Goal: Information Seeking & Learning: Learn about a topic

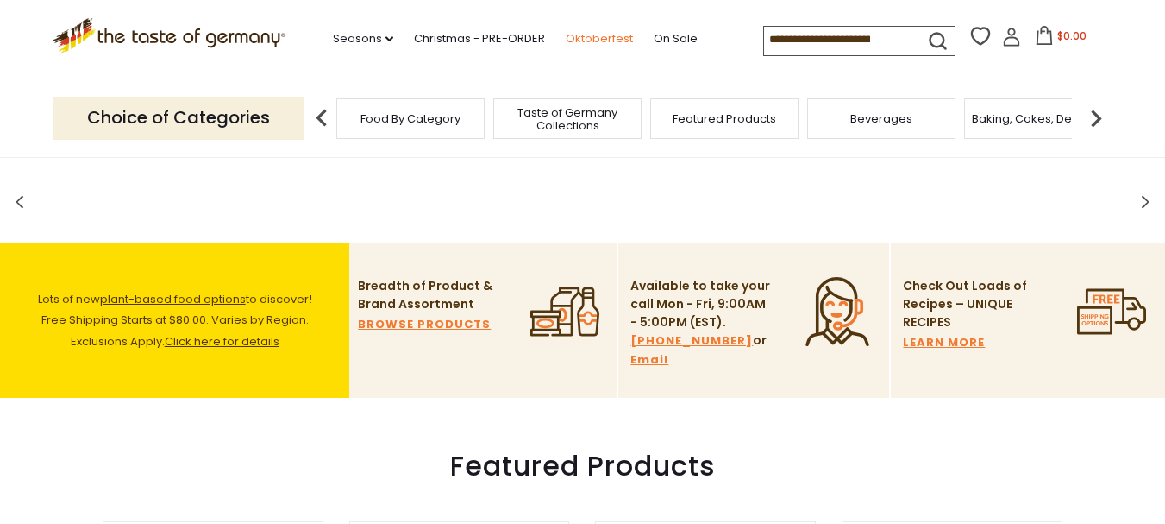
click at [599, 34] on link "Oktoberfest" at bounding box center [599, 38] width 67 height 19
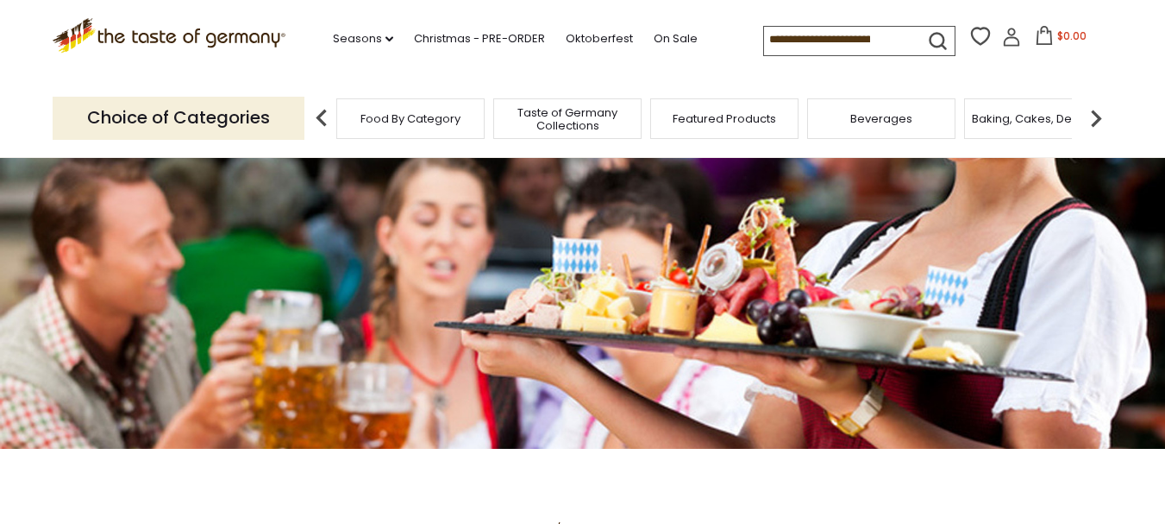
click at [1090, 115] on img at bounding box center [1096, 118] width 34 height 34
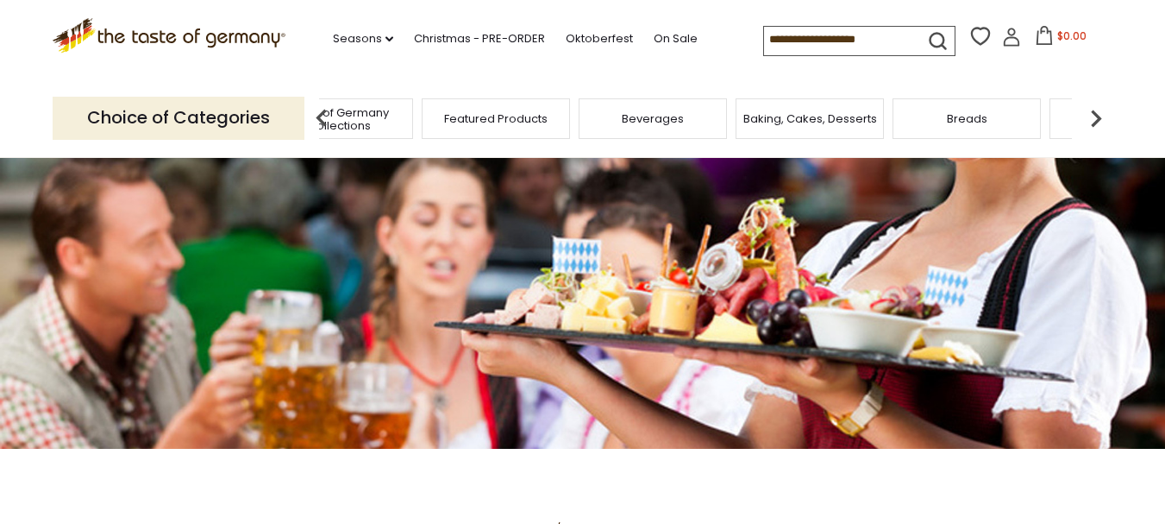
click at [1102, 115] on img at bounding box center [1096, 118] width 34 height 34
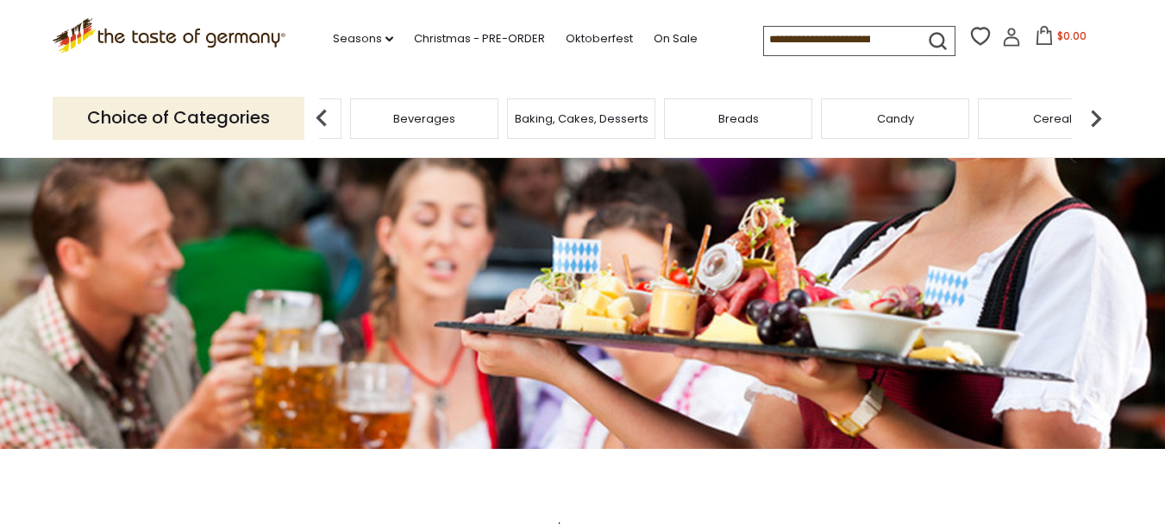
click at [1102, 115] on img at bounding box center [1096, 118] width 34 height 34
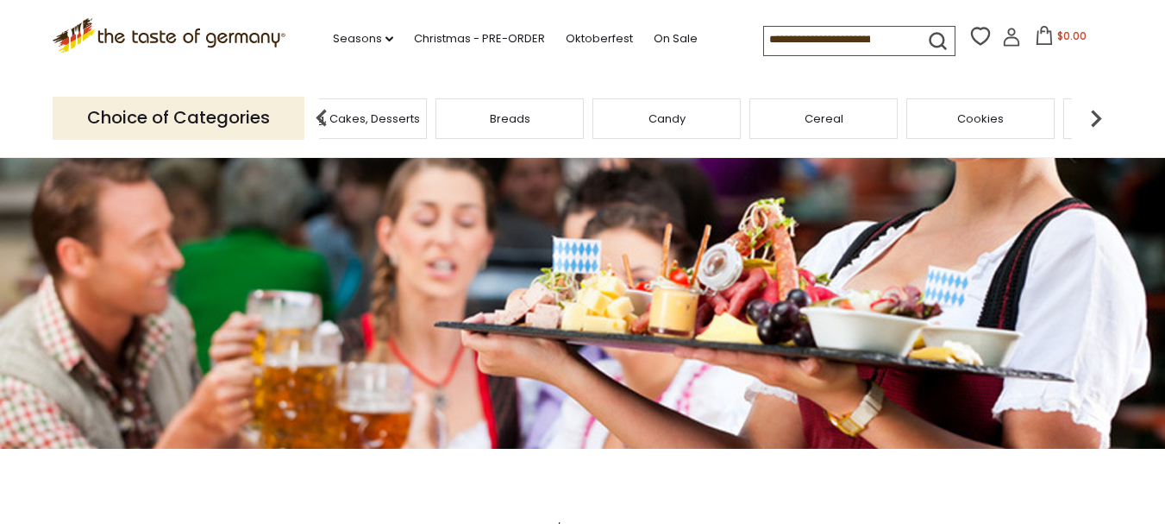
click at [1102, 115] on img at bounding box center [1096, 118] width 34 height 34
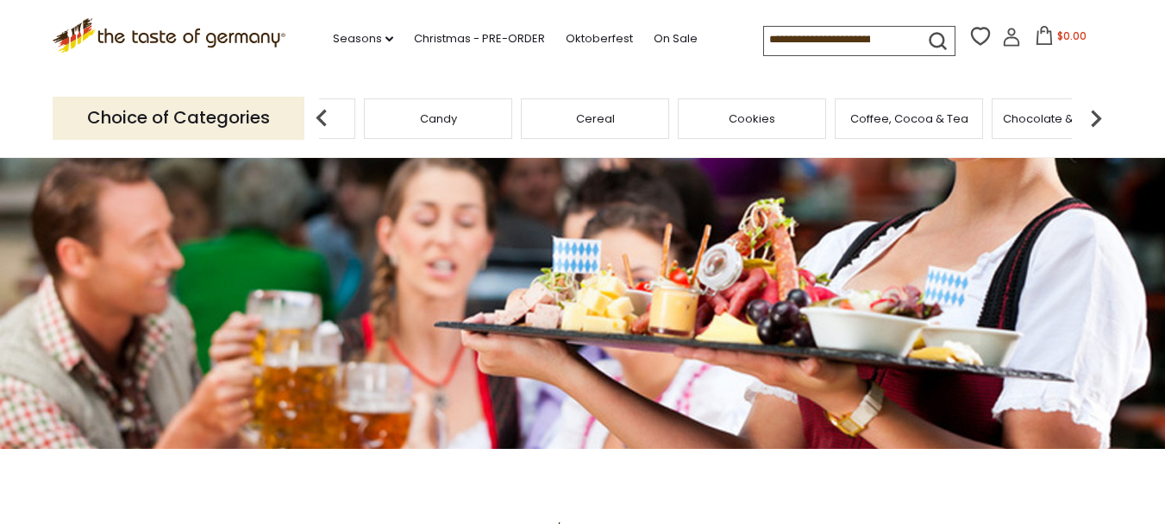
click at [1102, 115] on img at bounding box center [1096, 118] width 34 height 34
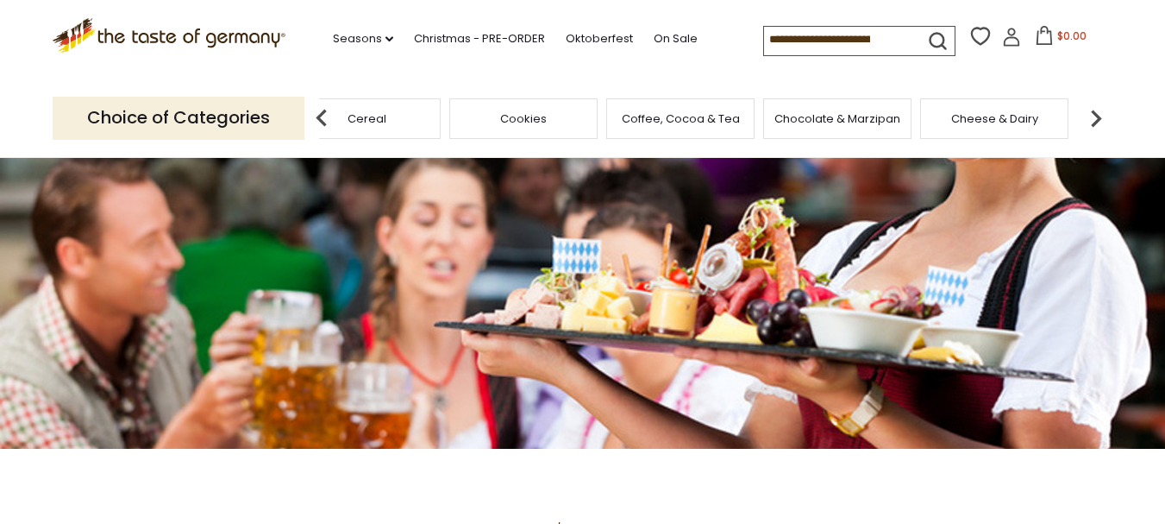
click at [1102, 115] on img at bounding box center [1096, 118] width 34 height 34
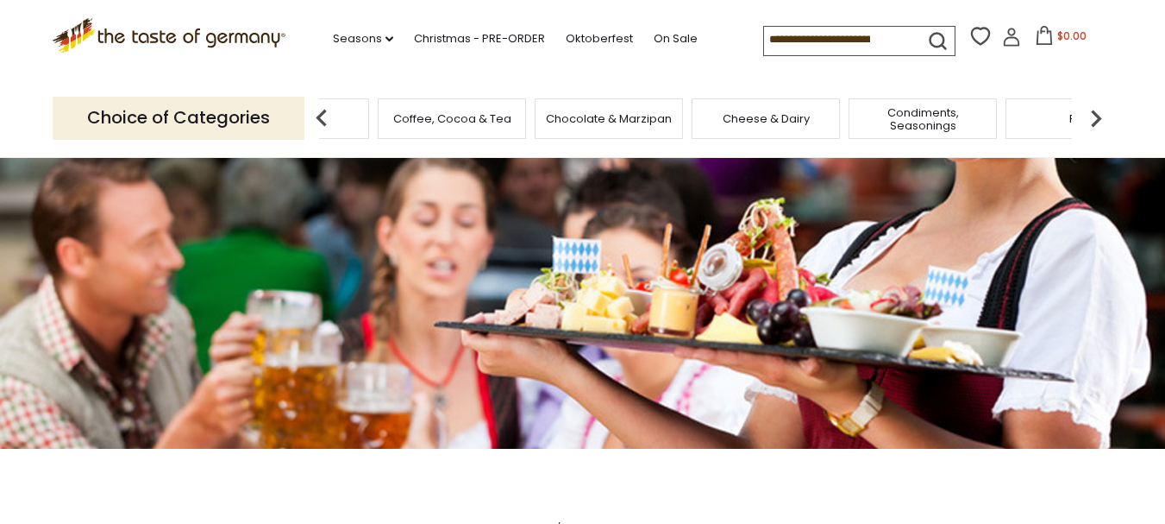
click at [1102, 115] on img at bounding box center [1096, 118] width 34 height 34
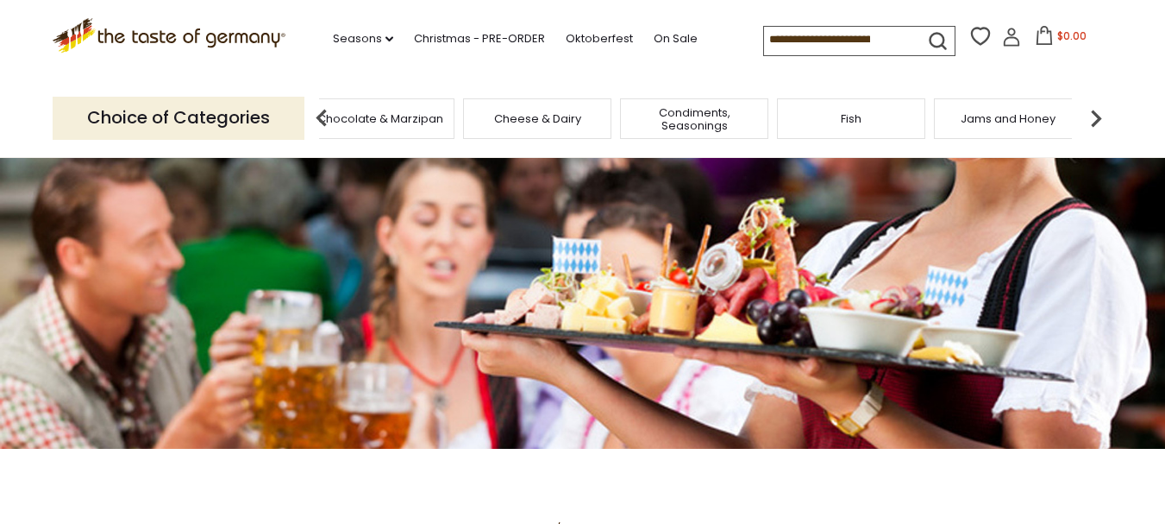
click at [1100, 111] on img at bounding box center [1096, 118] width 34 height 34
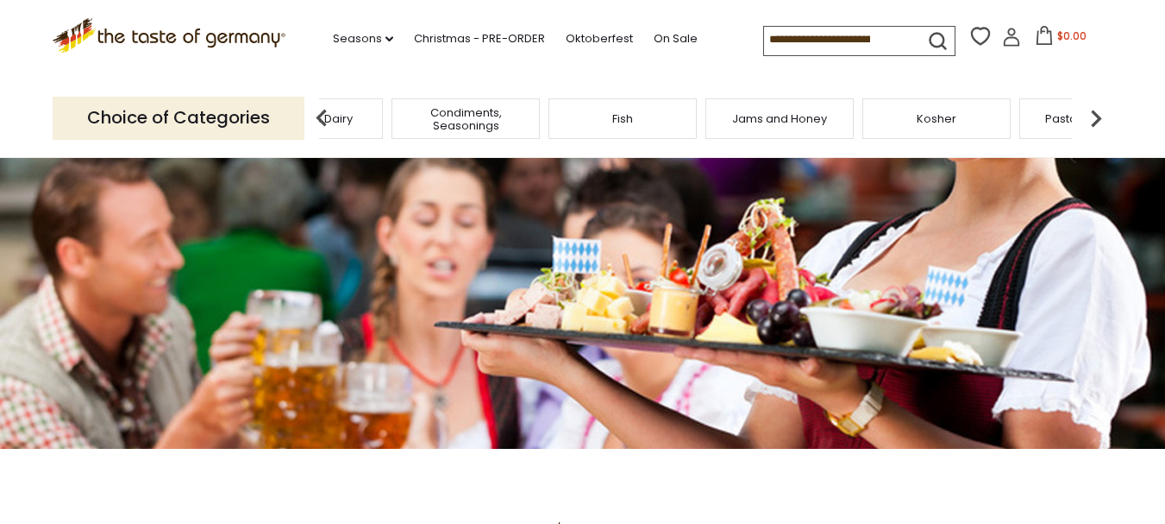
click at [1100, 111] on img at bounding box center [1096, 118] width 34 height 34
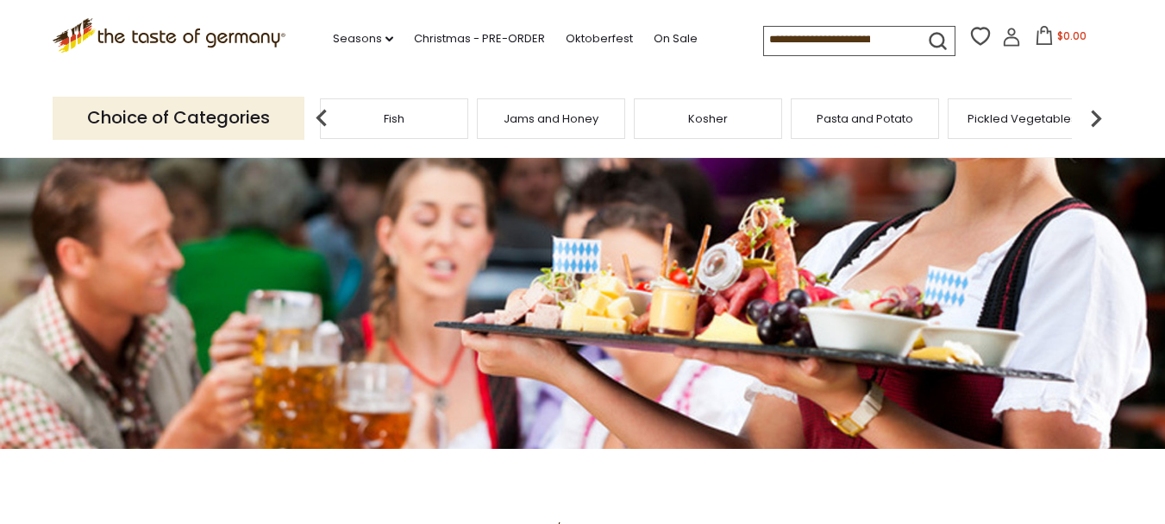
click at [1100, 111] on img at bounding box center [1096, 118] width 34 height 34
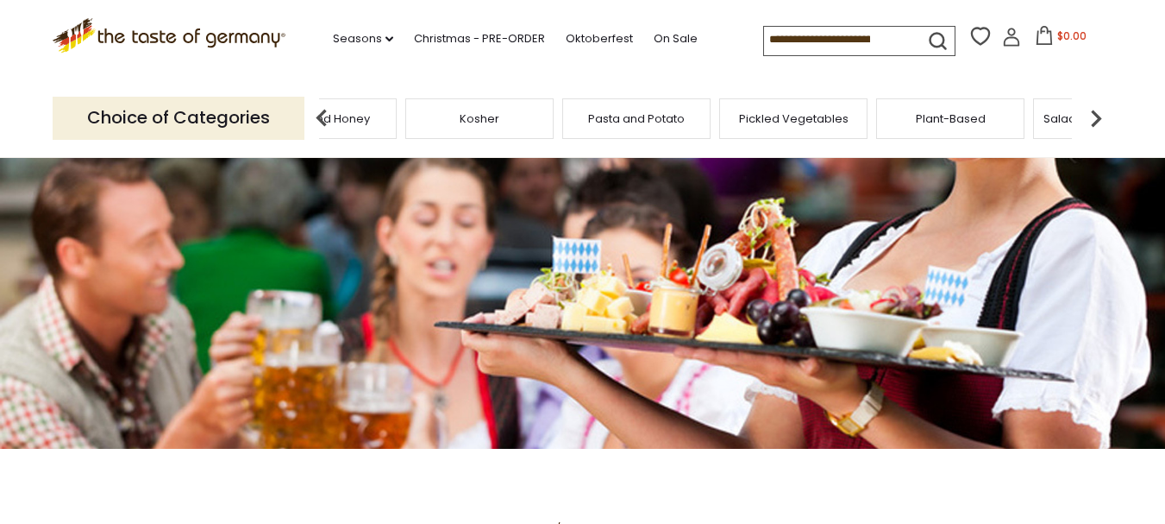
click at [1100, 111] on img at bounding box center [1096, 118] width 34 height 34
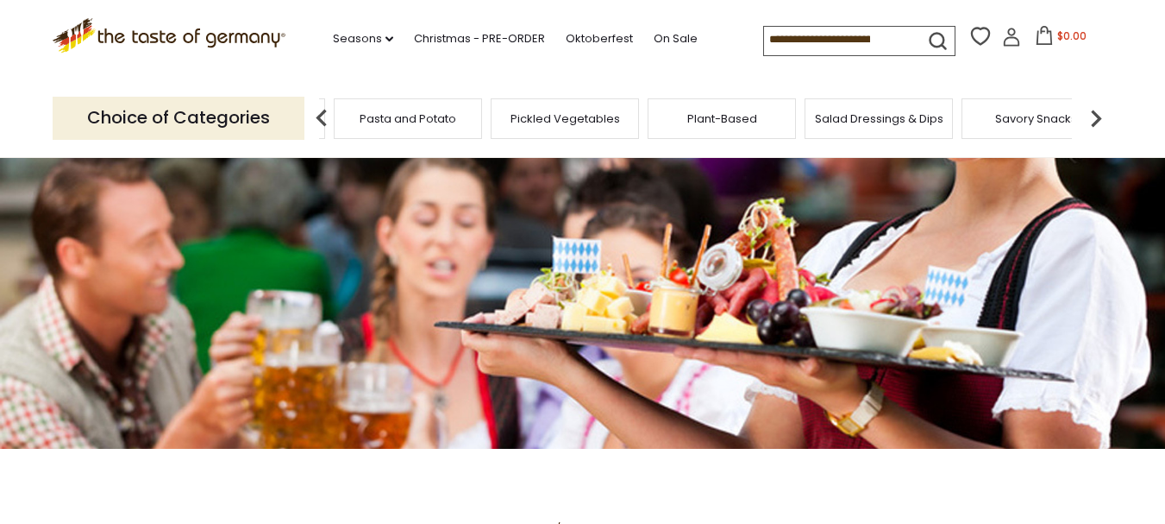
click at [1100, 111] on img at bounding box center [1096, 118] width 34 height 34
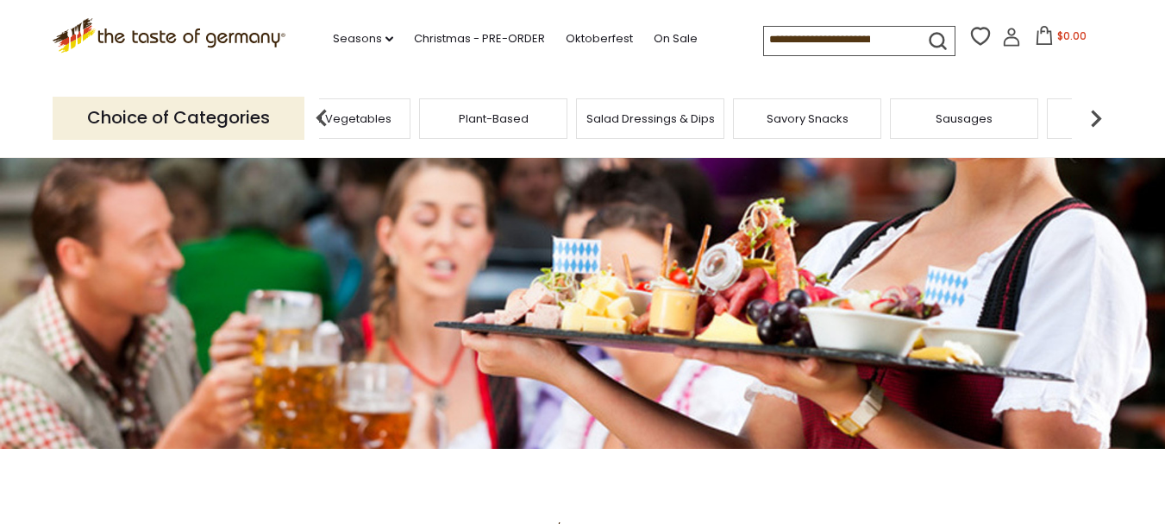
click at [990, 126] on div "Sausages" at bounding box center [964, 118] width 148 height 41
click at [972, 131] on div "Sausages" at bounding box center [964, 118] width 148 height 41
click at [969, 119] on span "Sausages" at bounding box center [964, 118] width 57 height 13
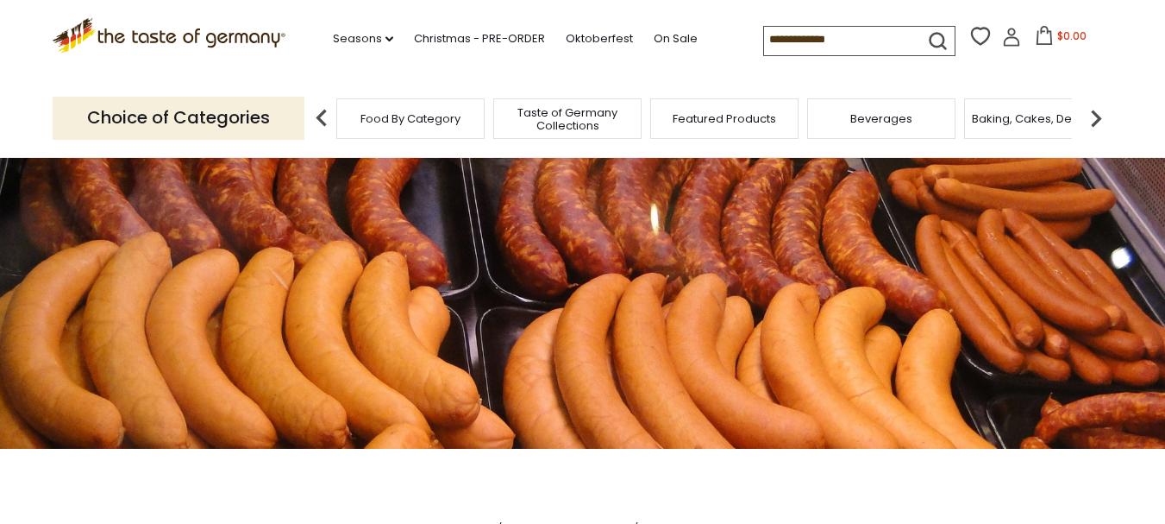
click at [946, 116] on div "Beverages" at bounding box center [881, 118] width 148 height 41
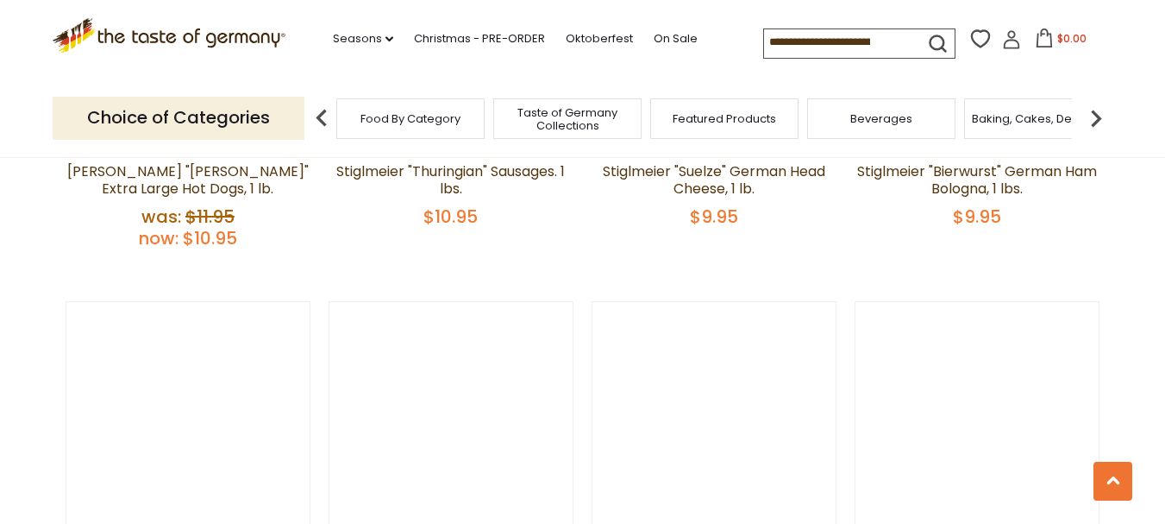
scroll to position [3471, 0]
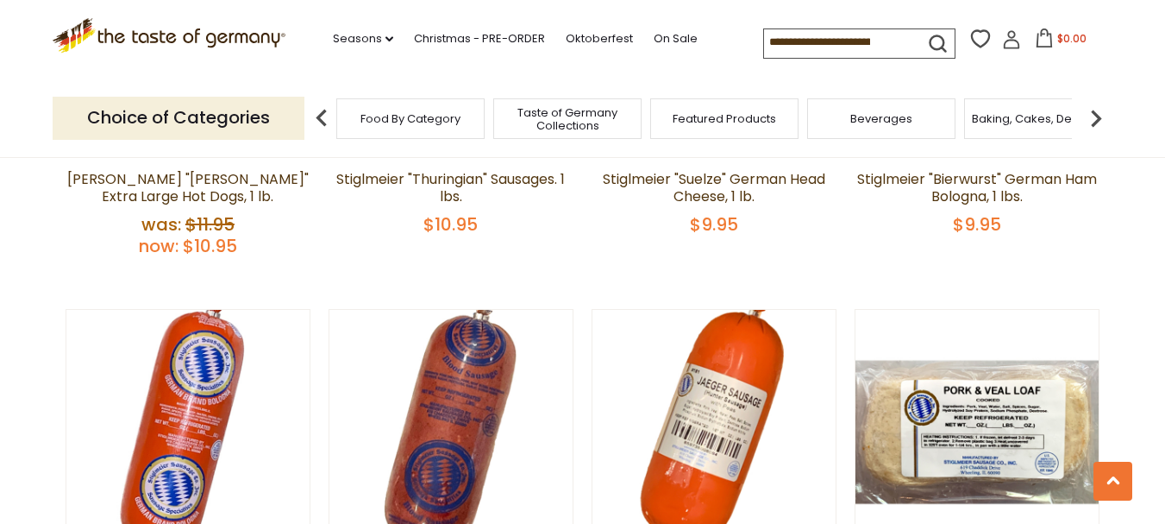
click at [712, 122] on span "Featured Products" at bounding box center [724, 118] width 103 height 13
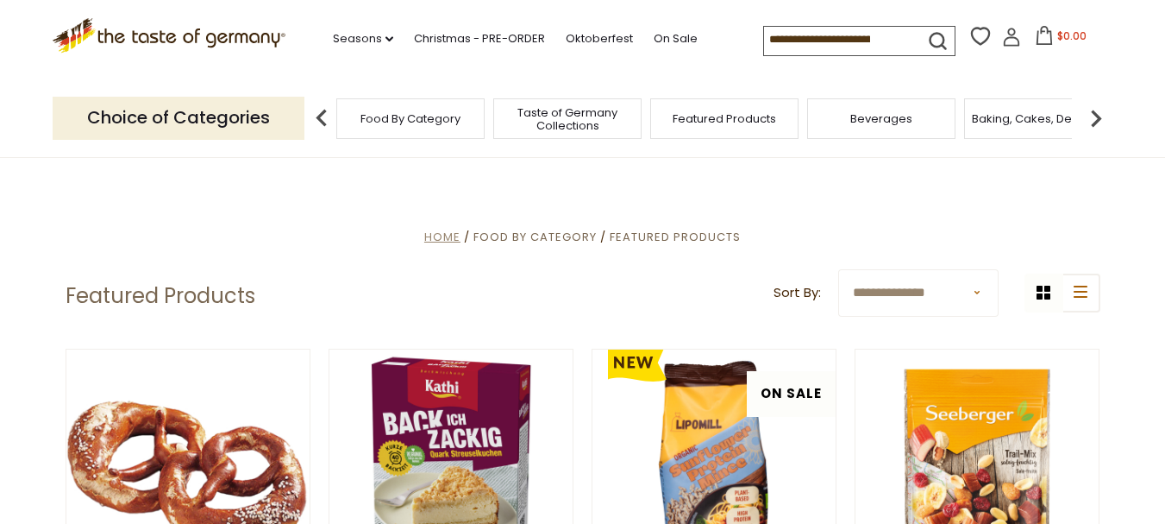
click at [448, 238] on span "Home" at bounding box center [442, 237] width 36 height 16
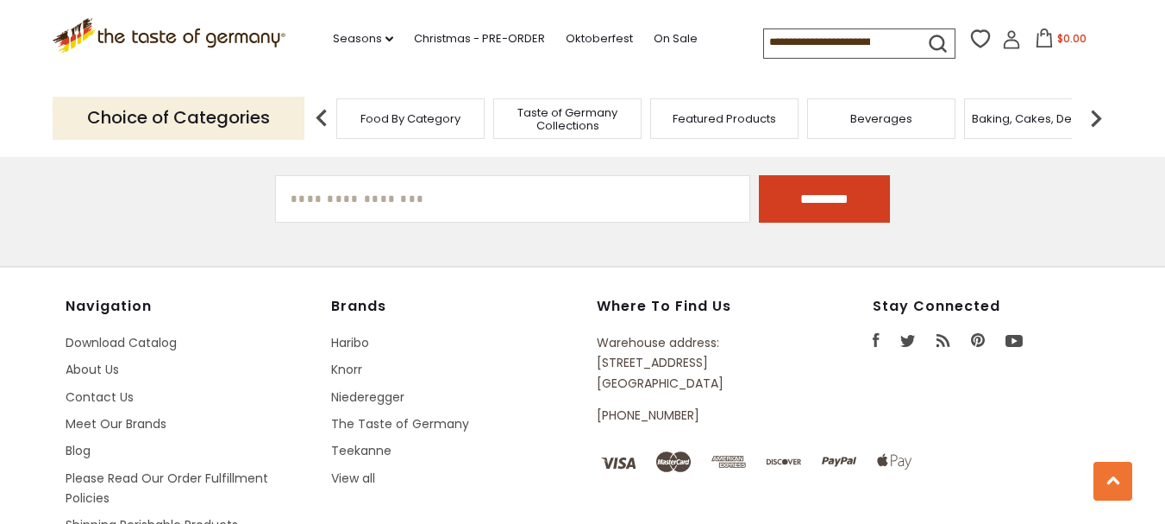
scroll to position [3037, 0]
click at [81, 360] on link "About Us" at bounding box center [92, 368] width 53 height 17
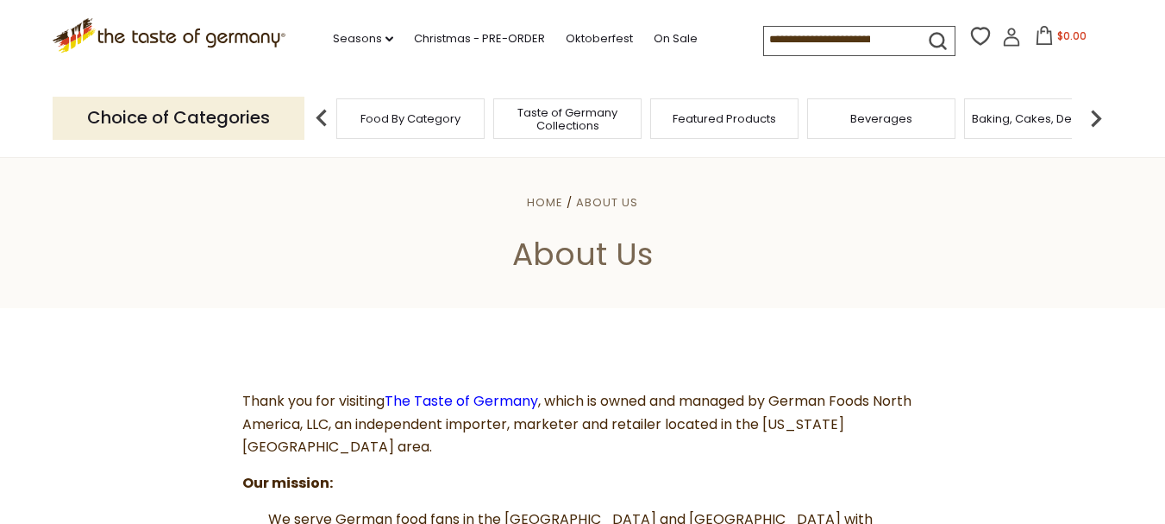
click at [1098, 121] on img at bounding box center [1096, 118] width 34 height 34
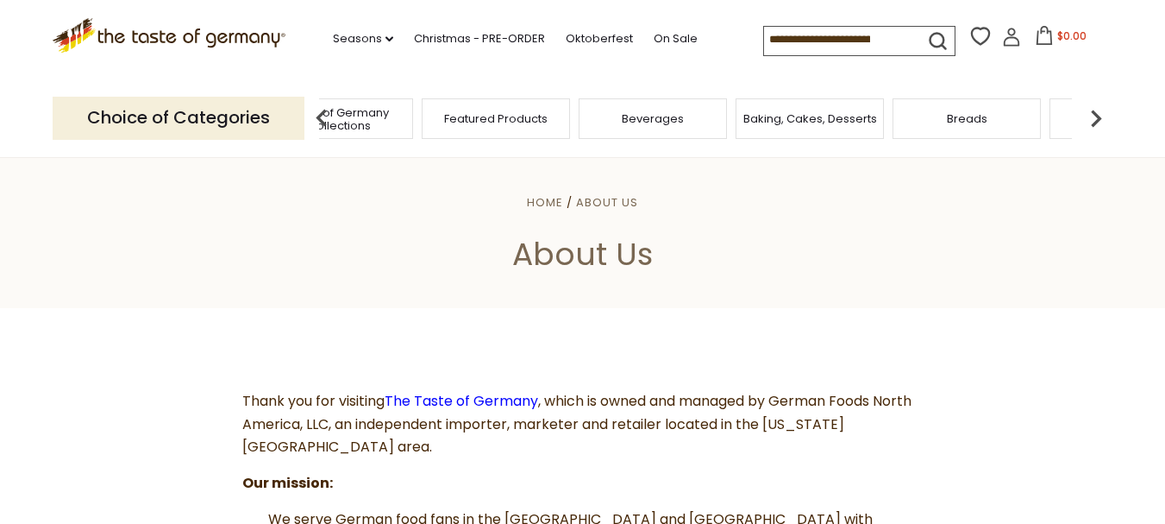
click at [1098, 121] on img at bounding box center [1096, 118] width 34 height 34
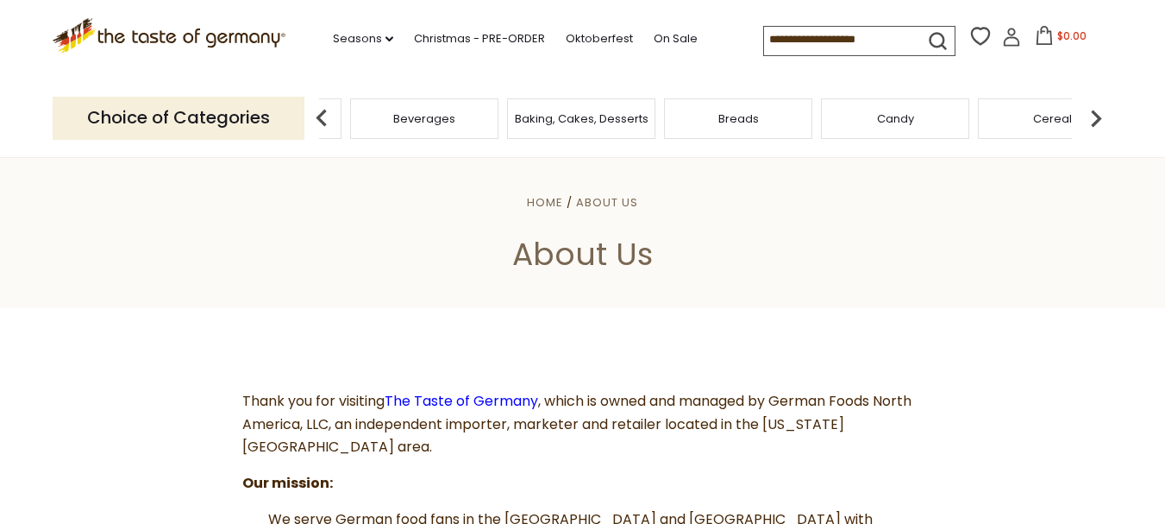
click at [1098, 121] on img at bounding box center [1096, 118] width 34 height 34
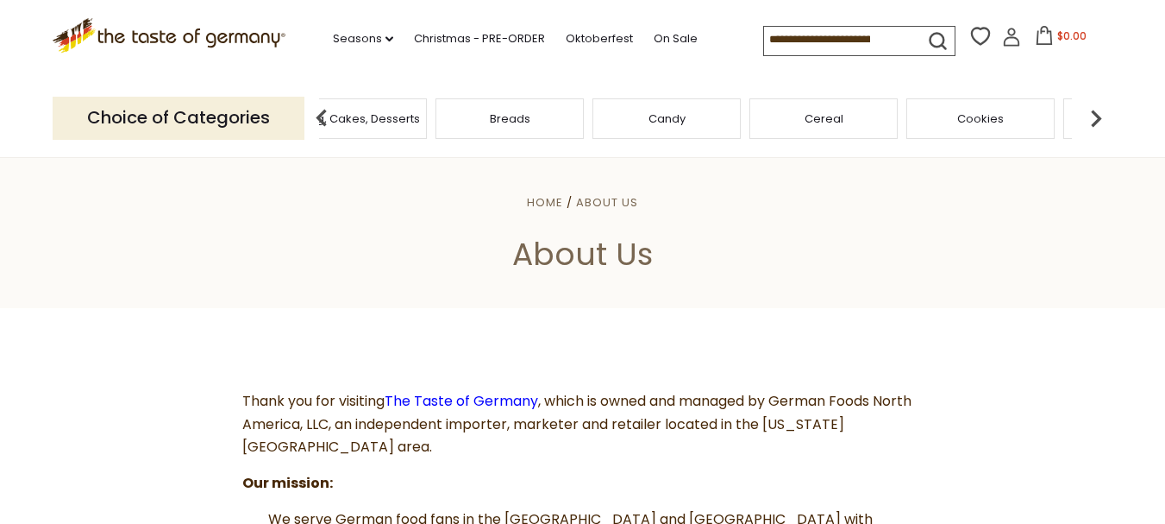
click at [1098, 121] on img at bounding box center [1096, 118] width 34 height 34
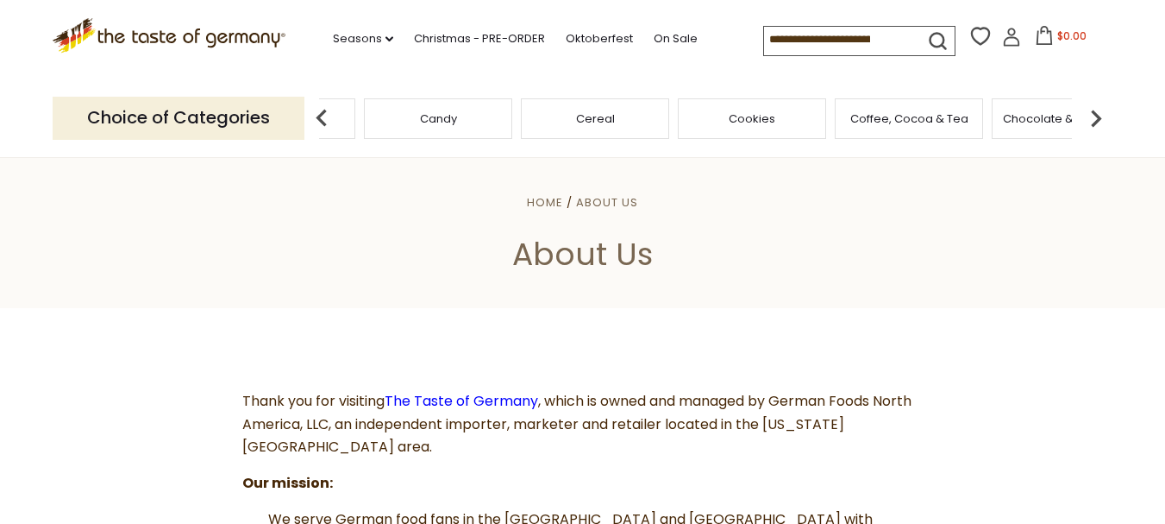
click at [1098, 121] on img at bounding box center [1096, 118] width 34 height 34
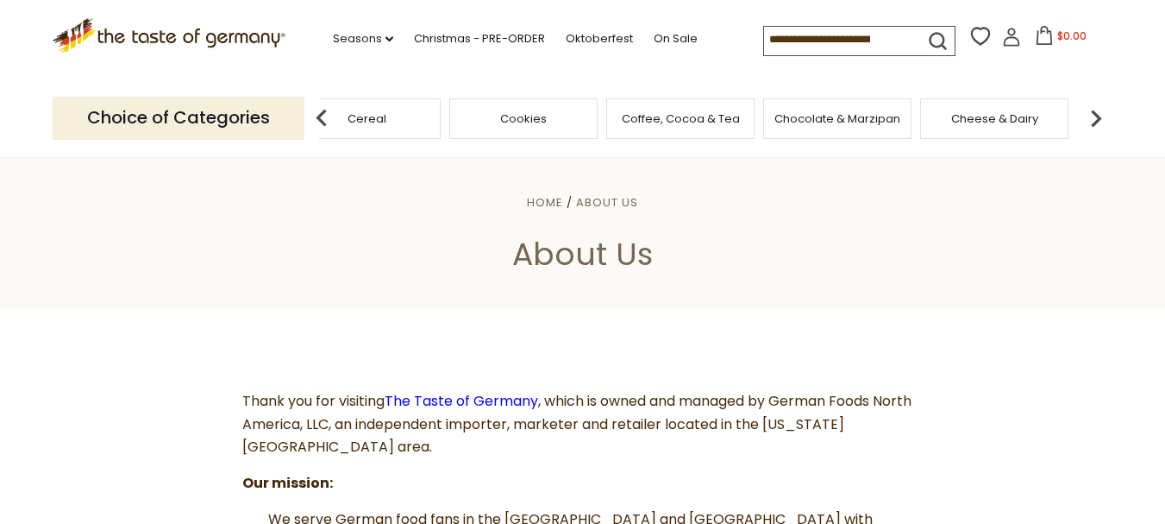
click at [1098, 121] on img at bounding box center [1096, 118] width 34 height 34
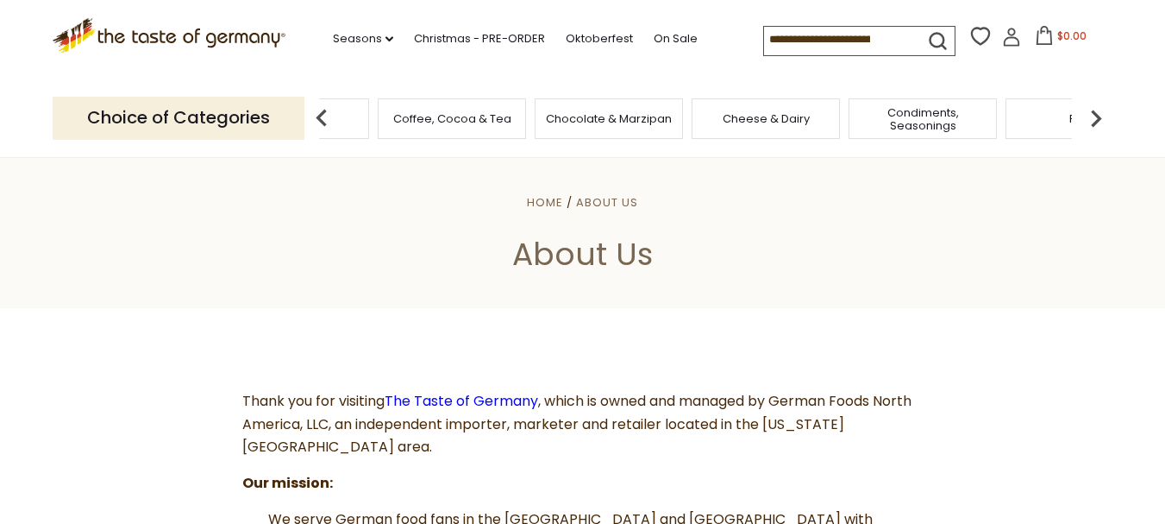
click at [324, 120] on img at bounding box center [321, 118] width 34 height 34
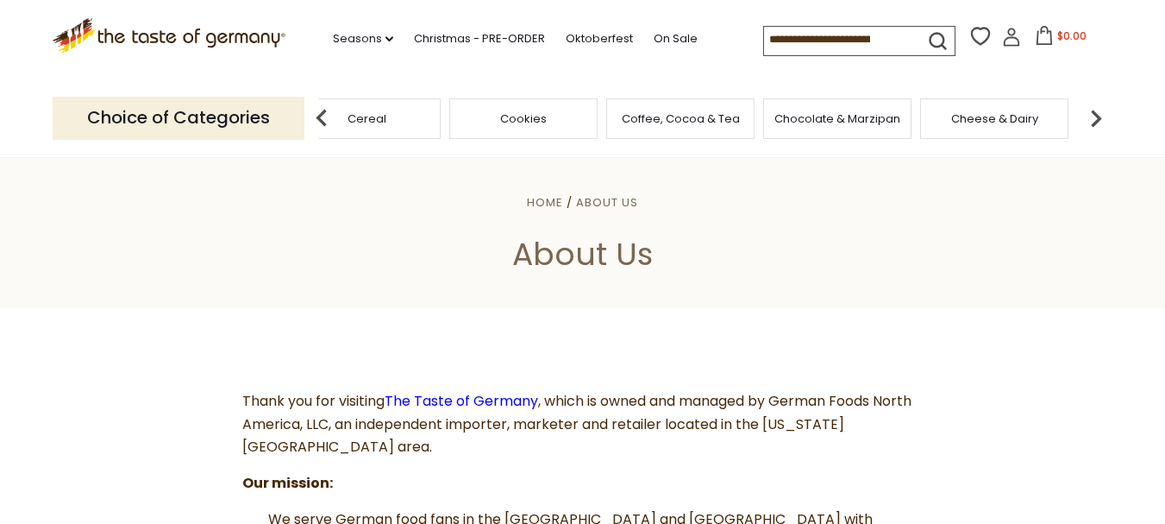
click at [517, 125] on span "Cookies" at bounding box center [523, 118] width 47 height 13
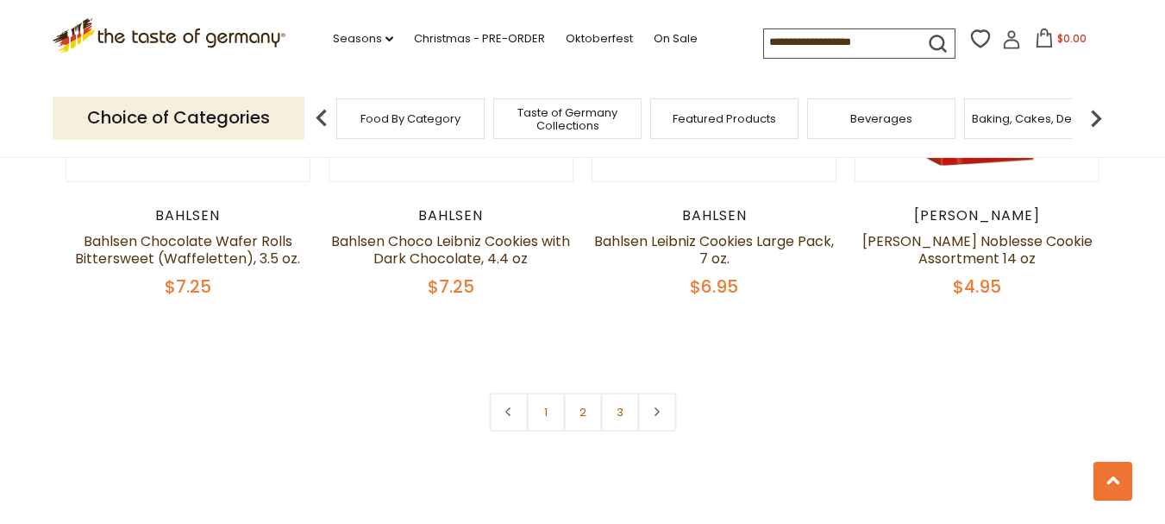
scroll to position [4081, 0]
click at [580, 412] on link "2" at bounding box center [582, 411] width 39 height 39
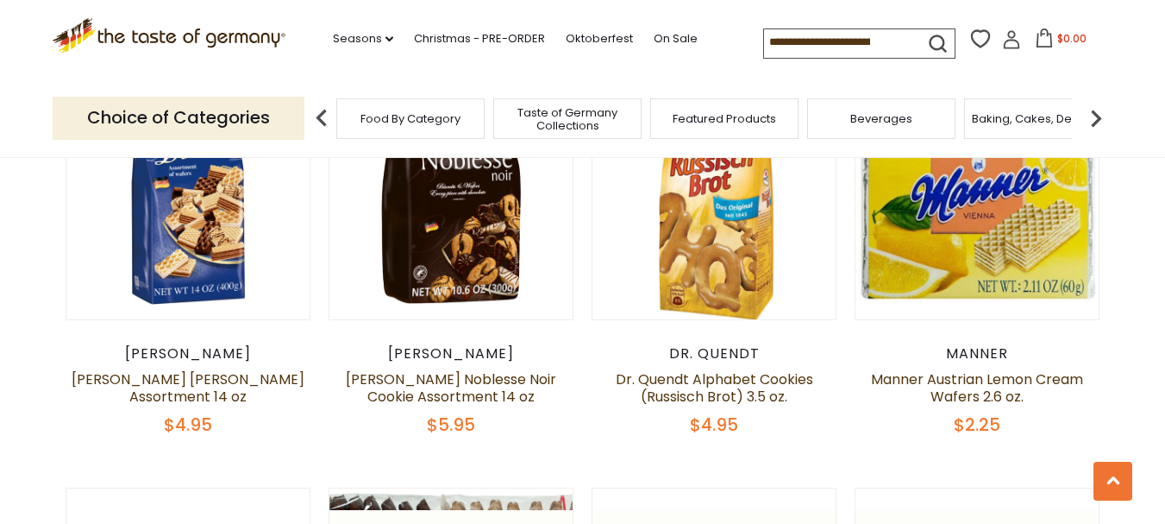
scroll to position [561, 0]
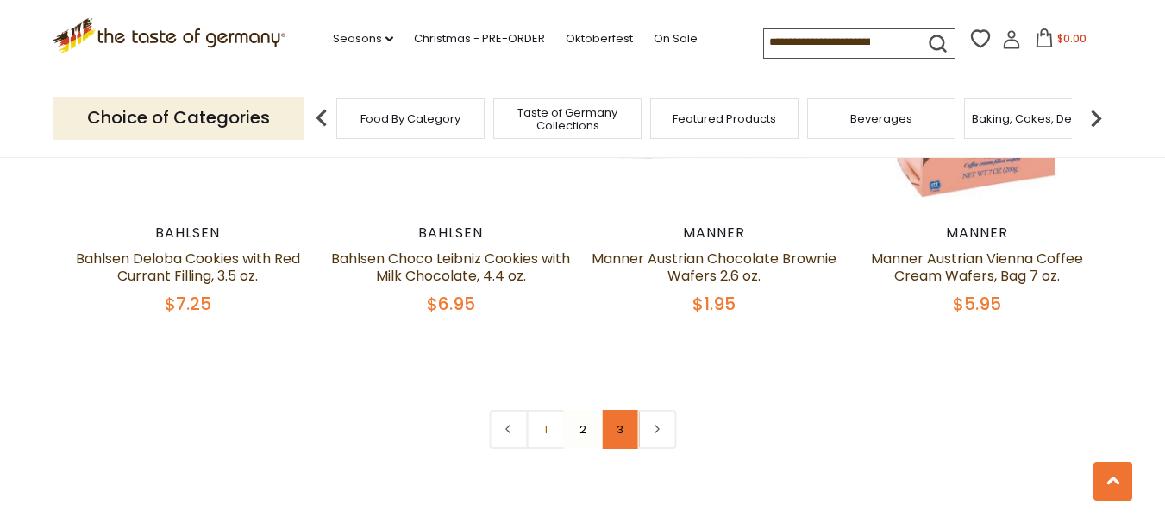
click at [621, 423] on link "3" at bounding box center [619, 429] width 39 height 39
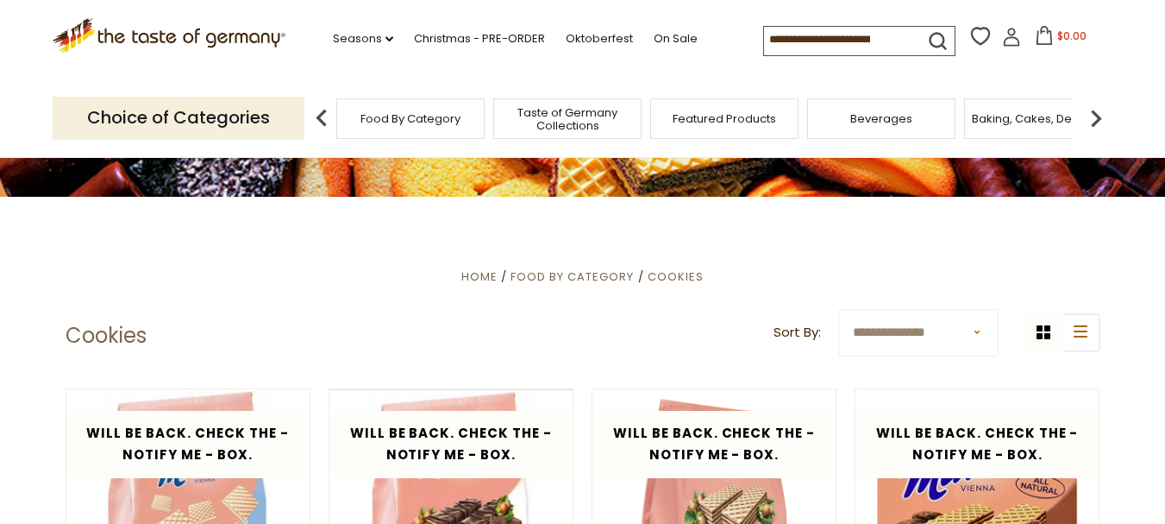
scroll to position [0, 0]
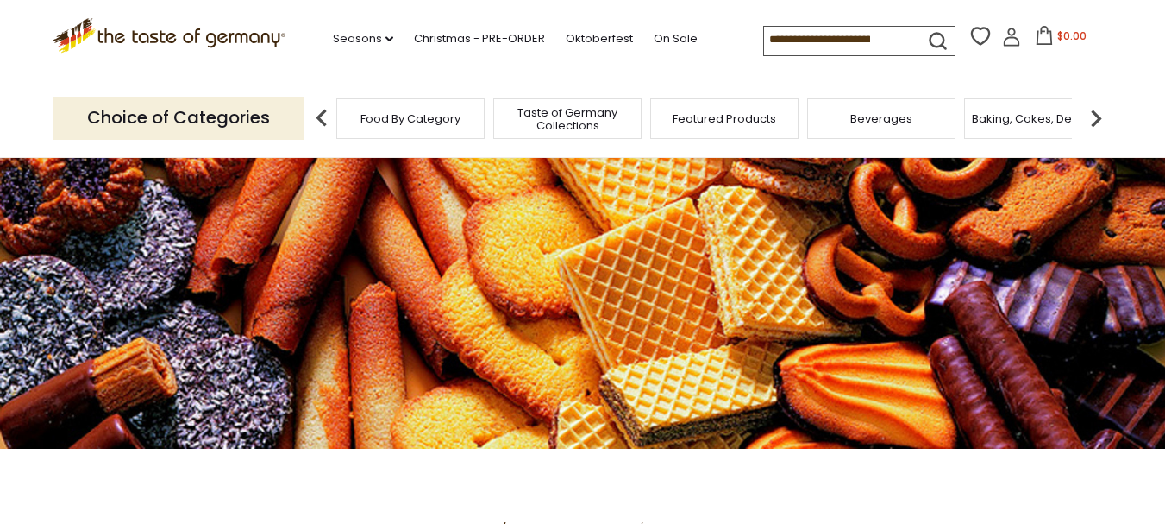
click at [1093, 121] on img at bounding box center [1096, 118] width 34 height 34
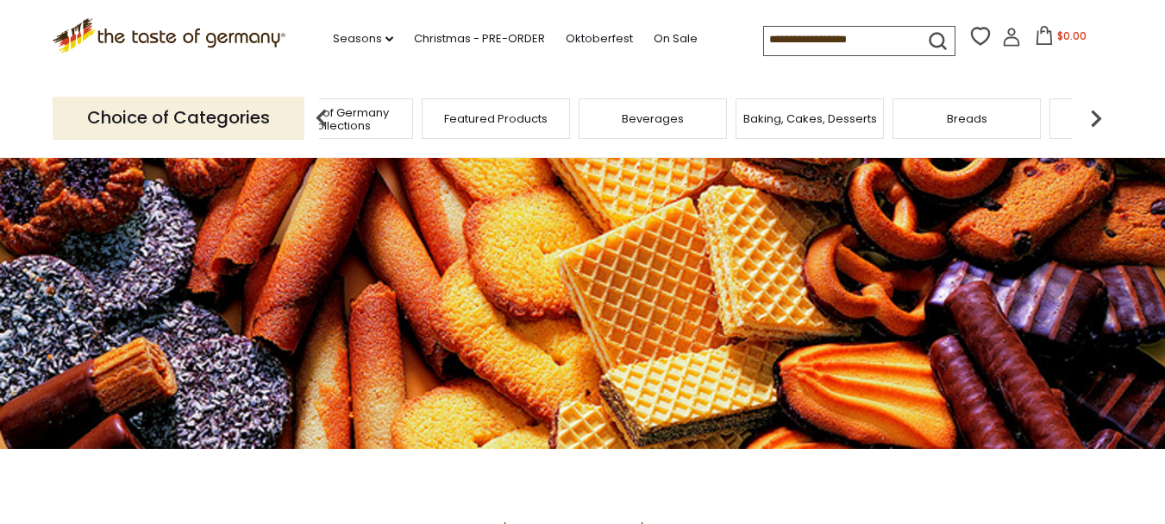
click at [1093, 121] on img at bounding box center [1096, 118] width 34 height 34
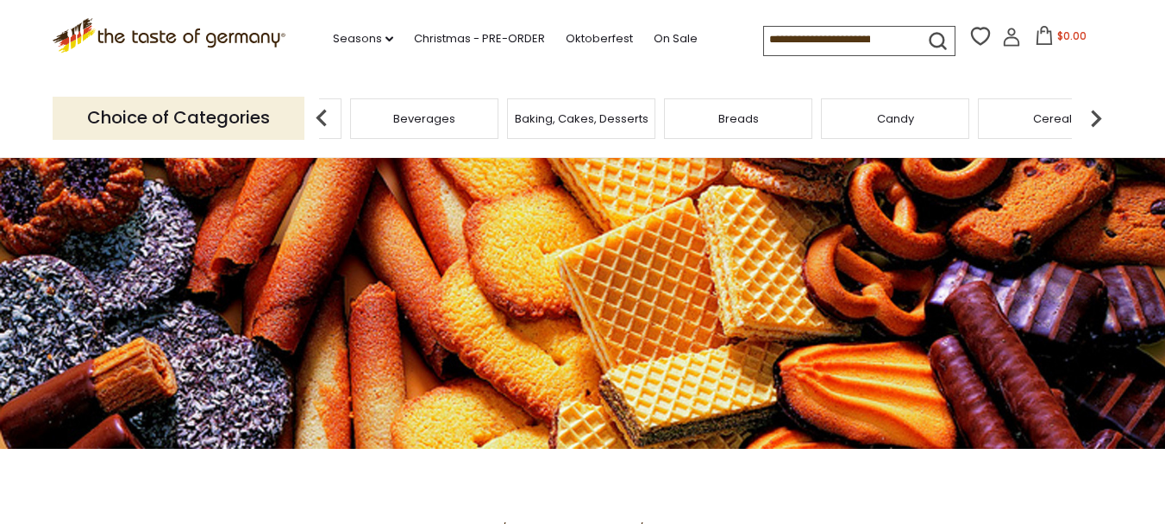
click at [1093, 121] on img at bounding box center [1096, 118] width 34 height 34
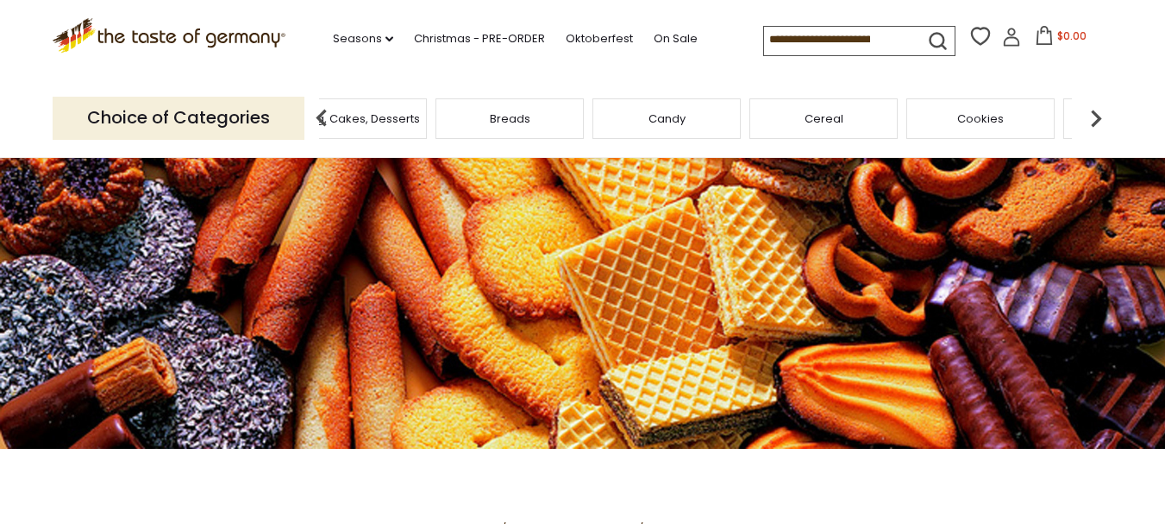
click at [1093, 121] on img at bounding box center [1096, 118] width 34 height 34
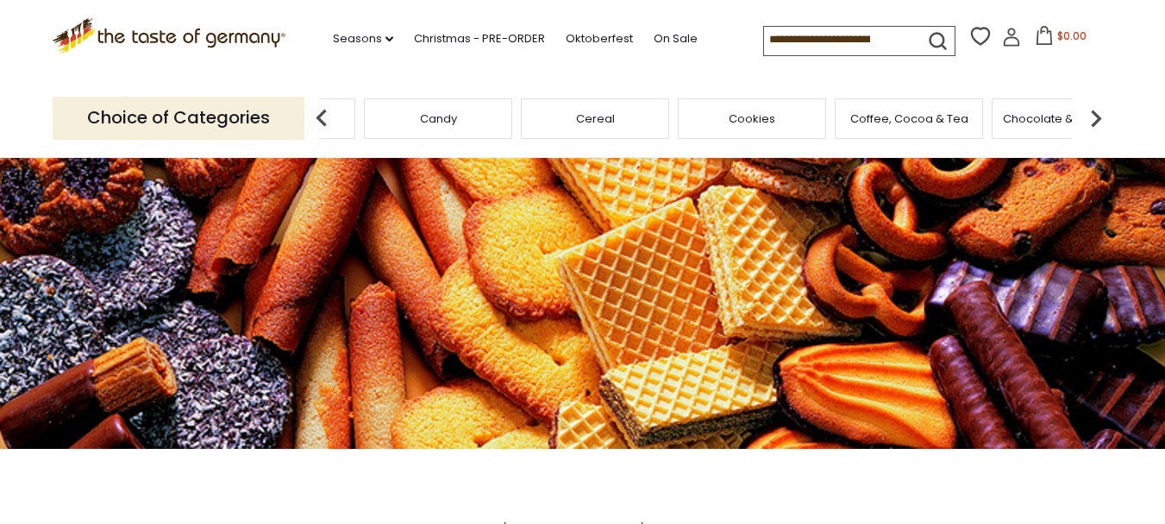
click at [1093, 121] on img at bounding box center [1096, 118] width 34 height 34
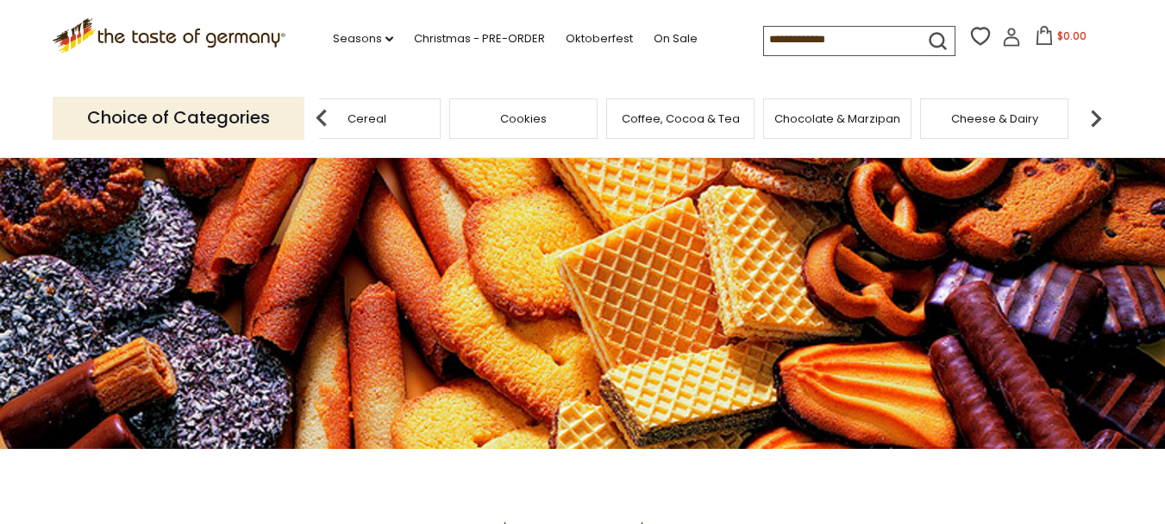
click at [1093, 121] on img at bounding box center [1096, 118] width 34 height 34
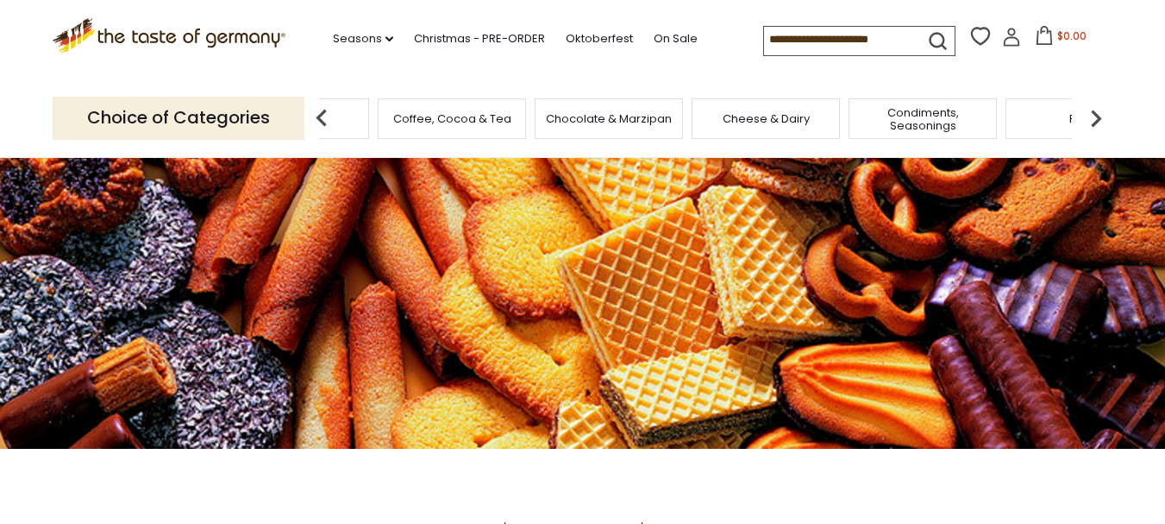
click at [1093, 121] on img at bounding box center [1096, 118] width 34 height 34
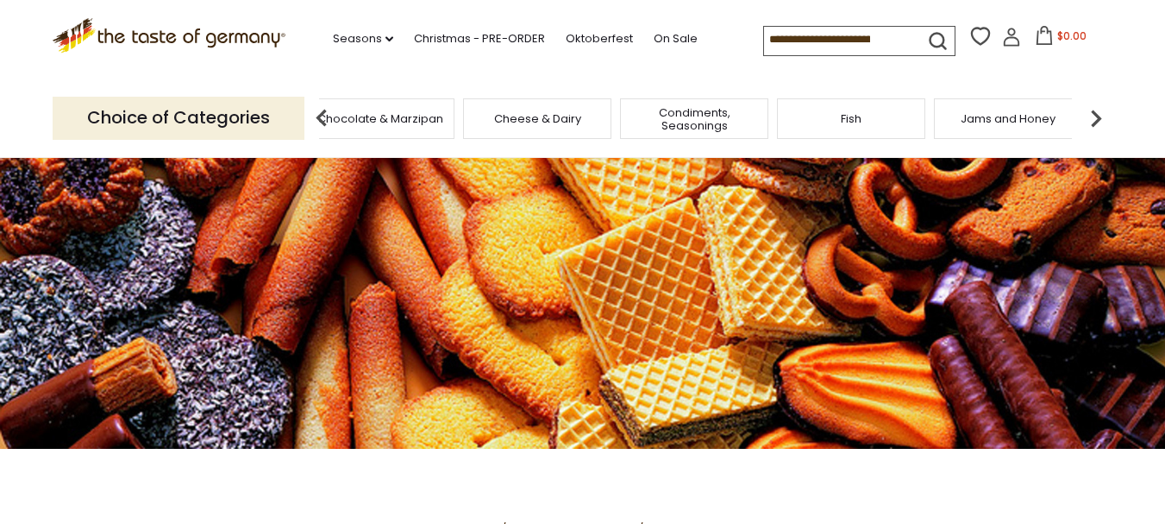
click at [1093, 121] on img at bounding box center [1096, 118] width 34 height 34
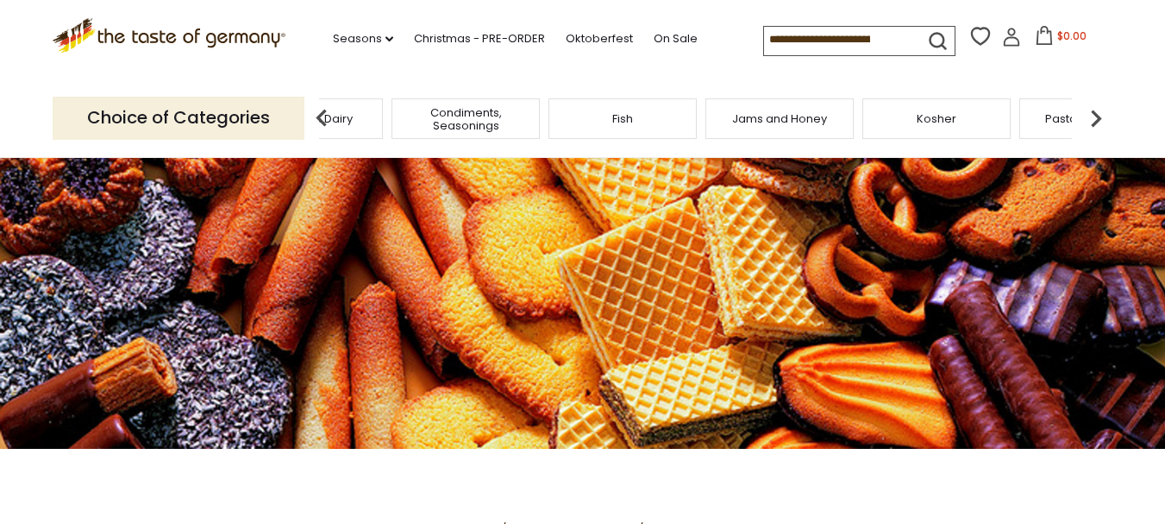
click at [831, 34] on input at bounding box center [837, 39] width 146 height 24
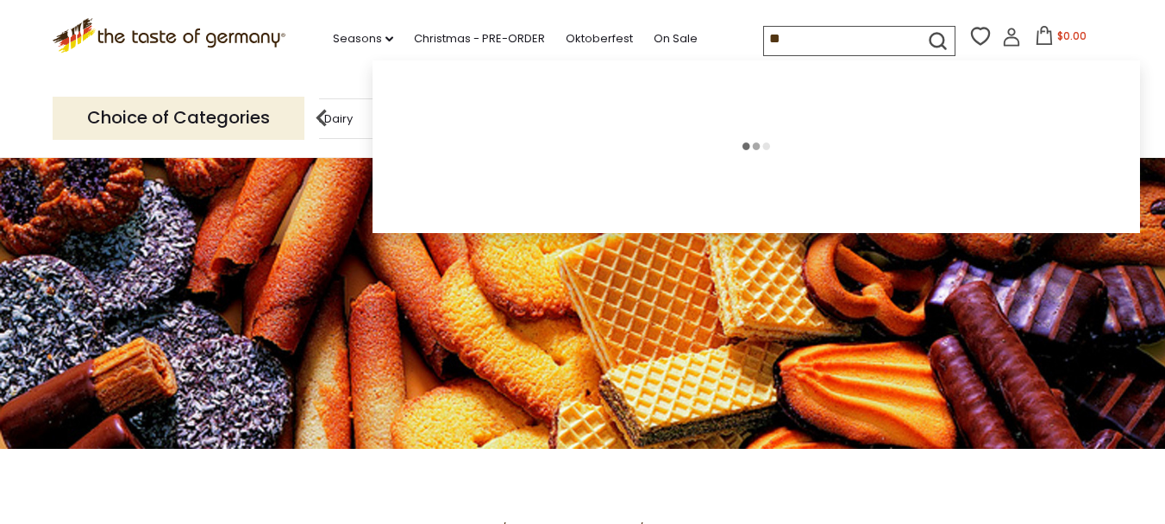
type input "*"
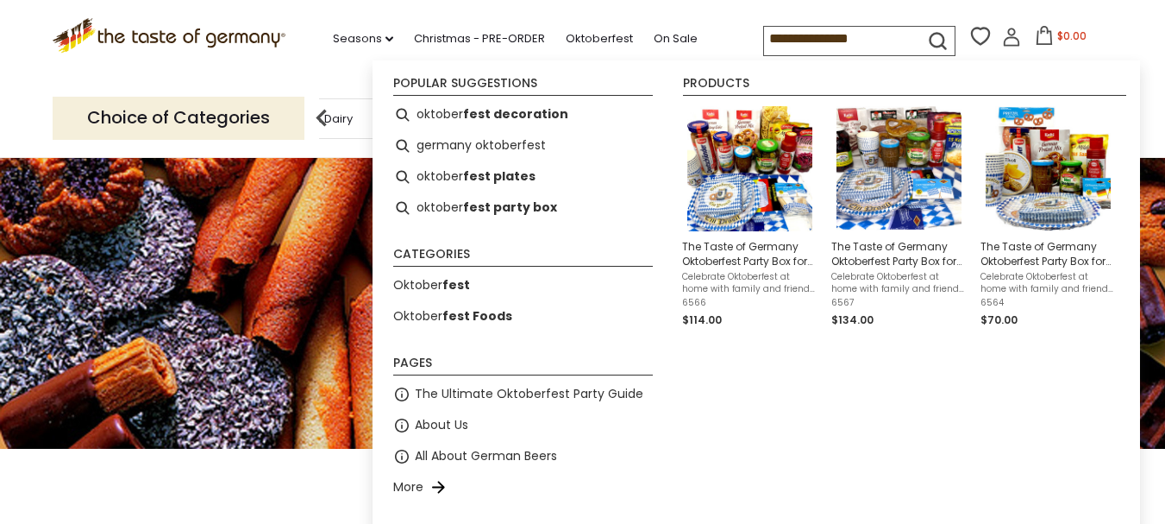
type input "**********"
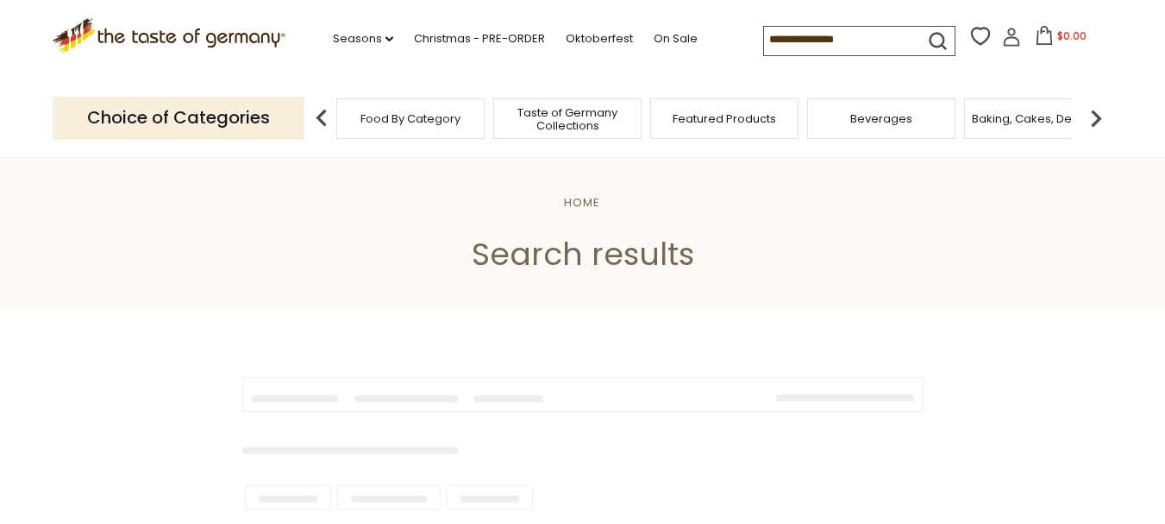
type input "**********"
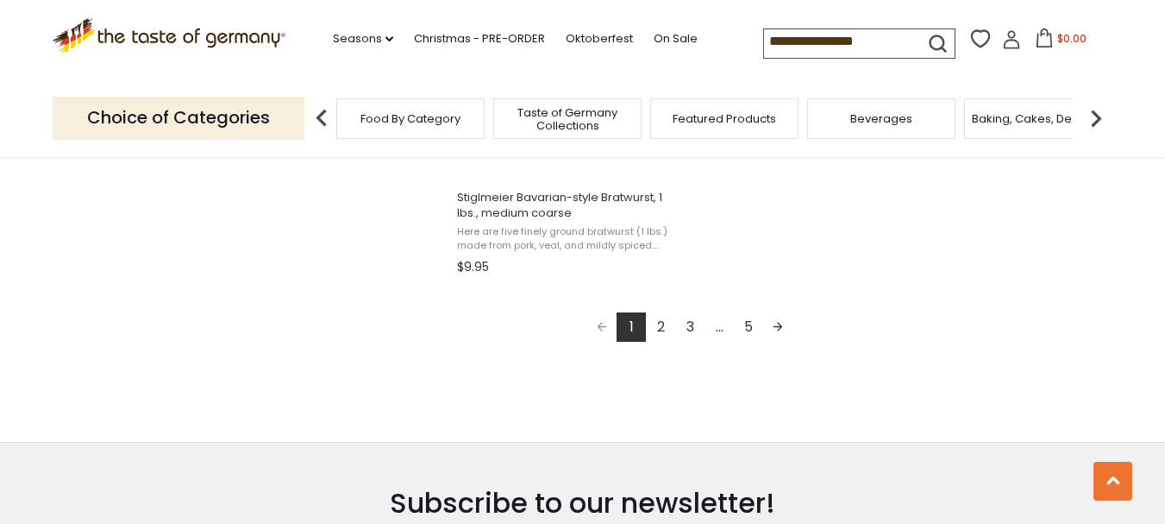
scroll to position [3198, 0]
click at [659, 321] on link "2" at bounding box center [660, 325] width 29 height 29
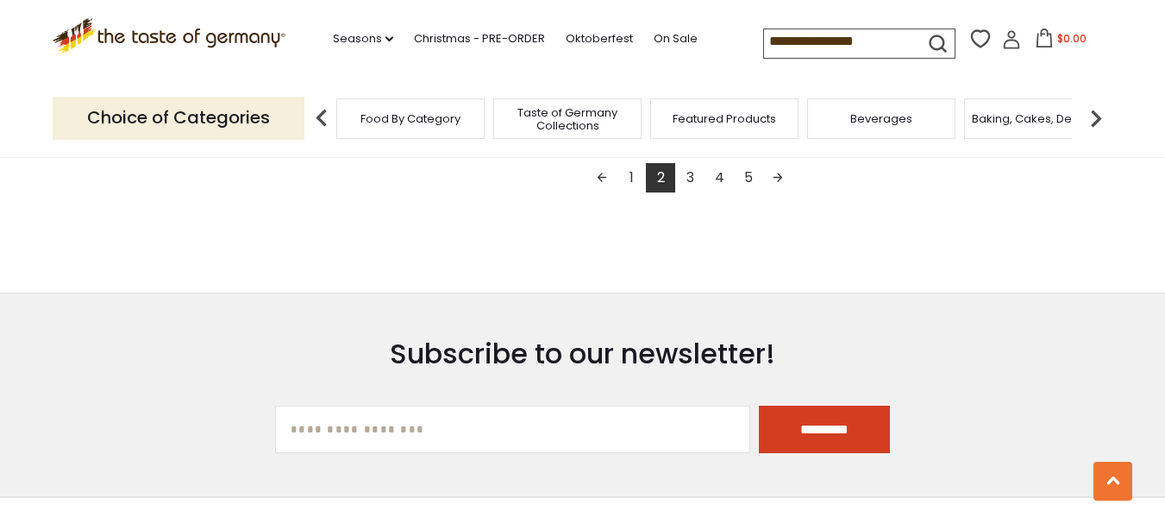
scroll to position [3347, 0]
click at [693, 176] on link "3" at bounding box center [689, 176] width 29 height 29
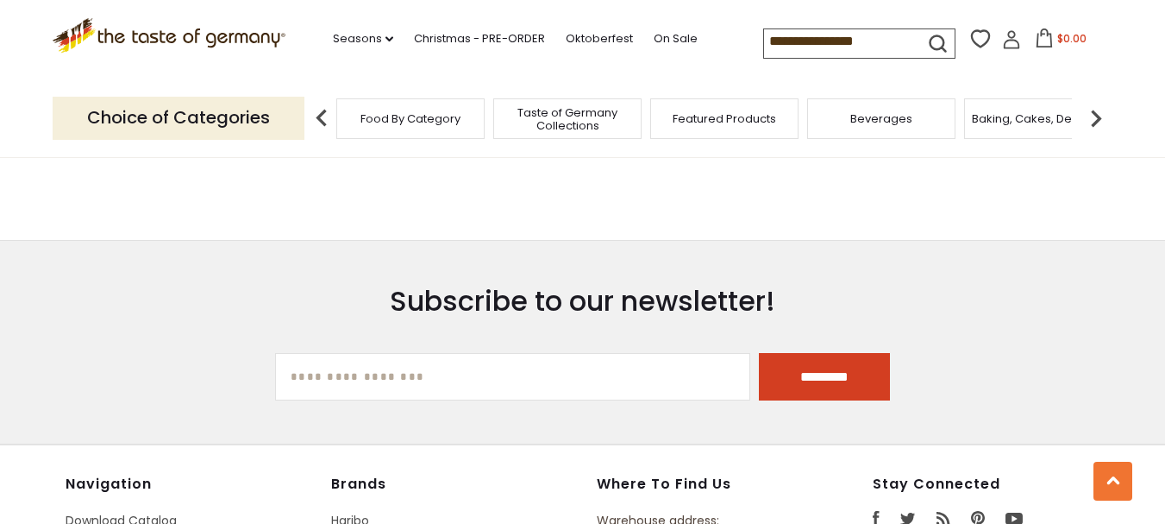
scroll to position [2559, 0]
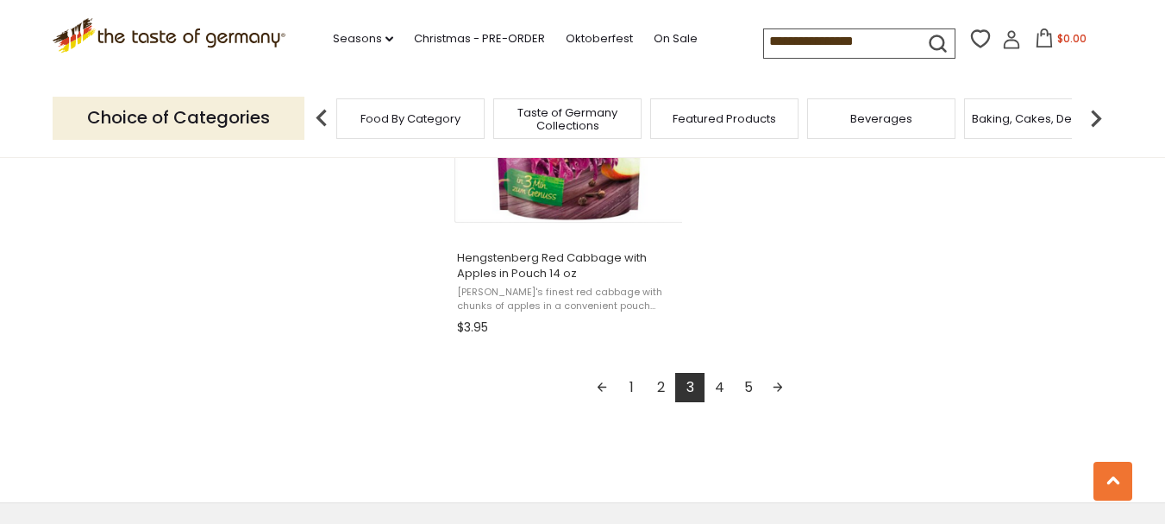
scroll to position [3138, 0]
click at [719, 391] on link "4" at bounding box center [719, 386] width 29 height 29
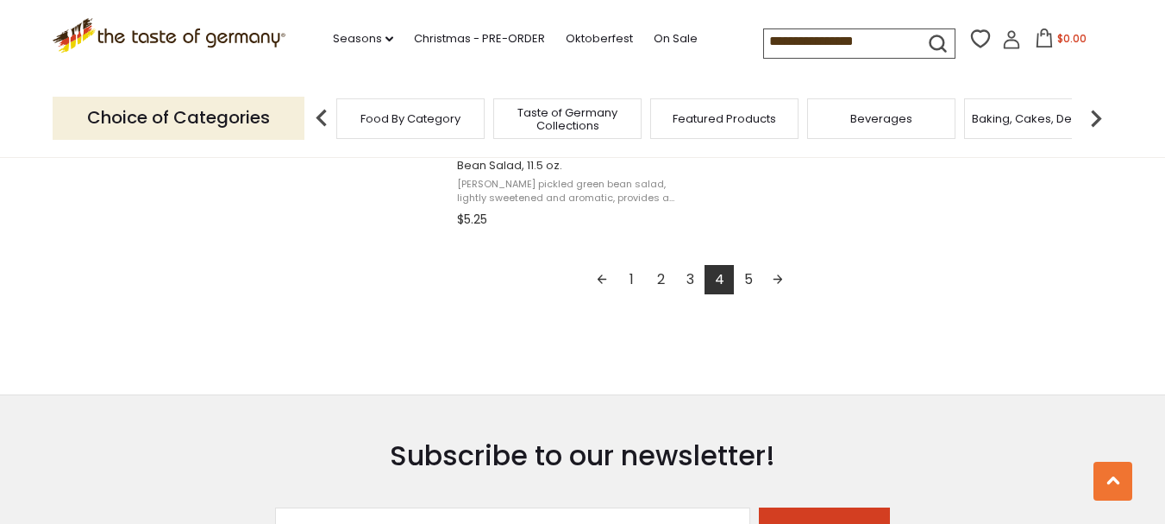
scroll to position [3246, 0]
click at [750, 263] on link "5" at bounding box center [748, 277] width 29 height 29
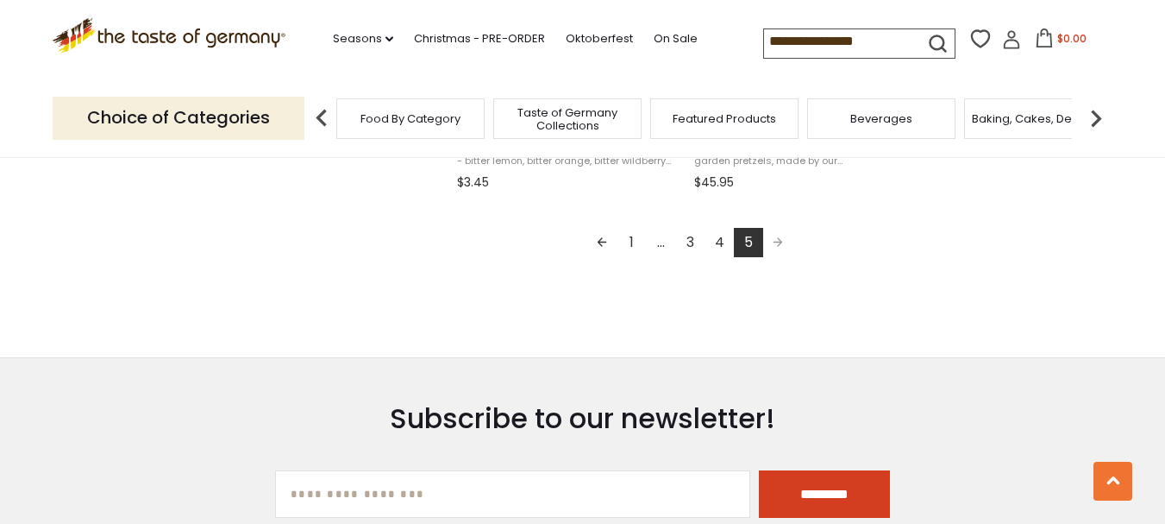
scroll to position [2154, 0]
click at [778, 237] on span "Pagination" at bounding box center [777, 241] width 29 height 29
click at [775, 239] on span "Pagination" at bounding box center [777, 241] width 29 height 29
click at [775, 238] on span "Pagination" at bounding box center [777, 240] width 29 height 29
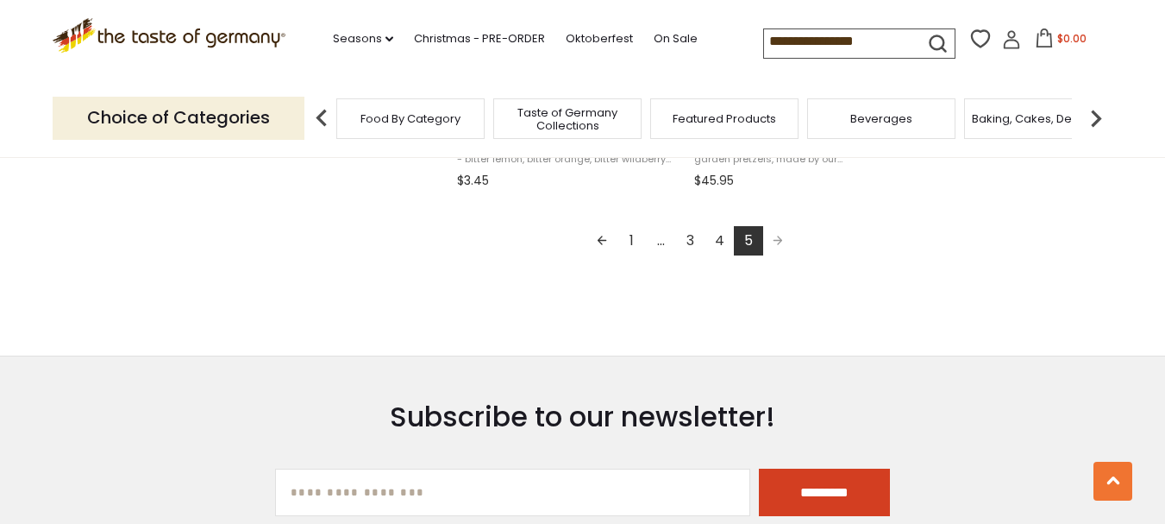
click at [775, 238] on span "Pagination" at bounding box center [777, 240] width 29 height 29
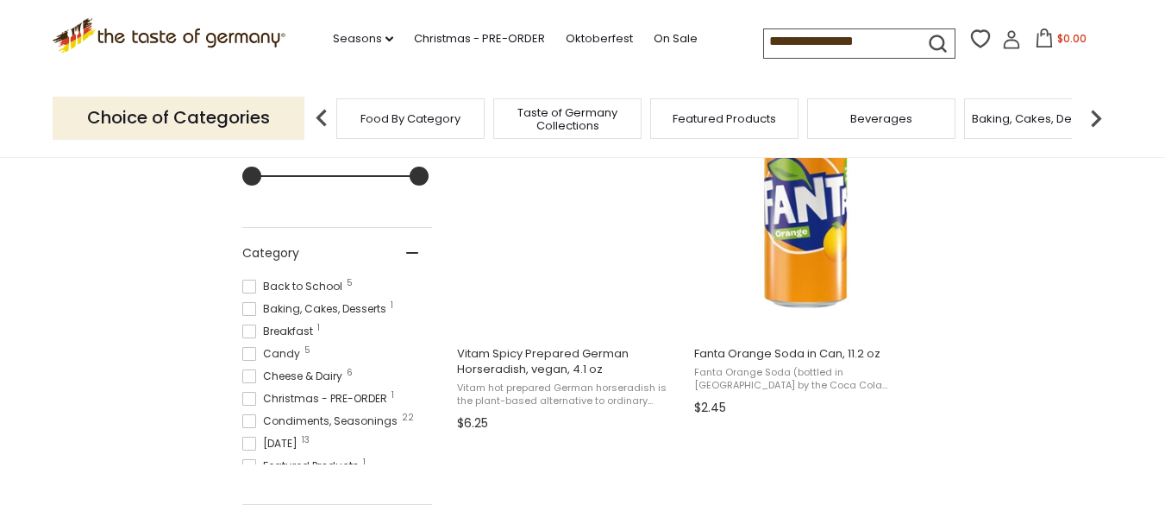
scroll to position [398, 0]
